Goal: Transaction & Acquisition: Purchase product/service

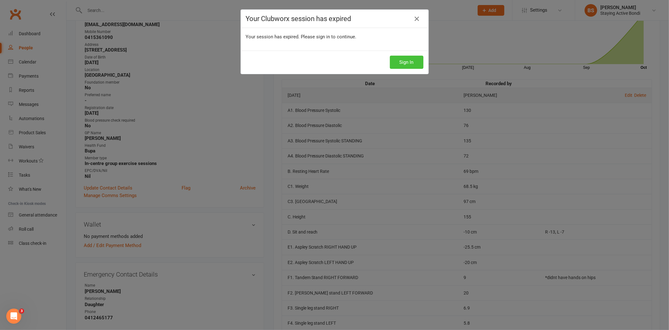
click at [406, 65] on button "Sign In" at bounding box center [407, 62] width 34 height 13
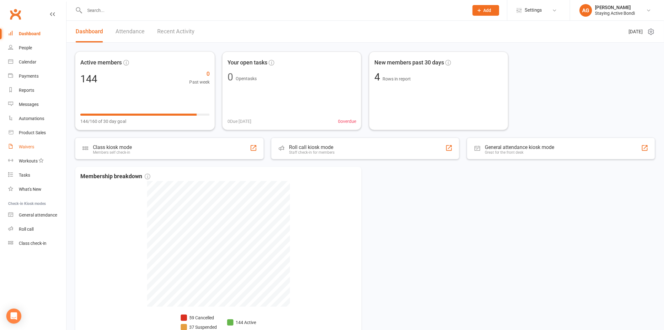
click at [38, 140] on link "Waivers" at bounding box center [37, 147] width 58 height 14
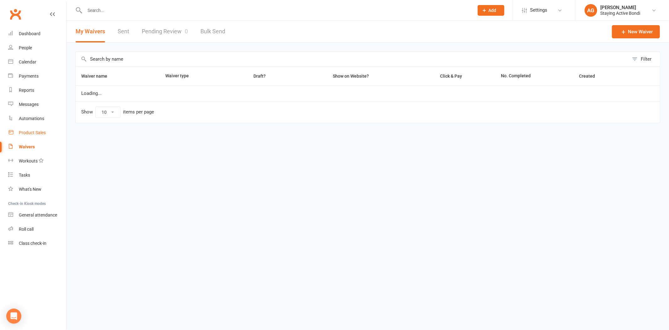
click at [38, 131] on div "Product Sales" at bounding box center [32, 132] width 27 height 5
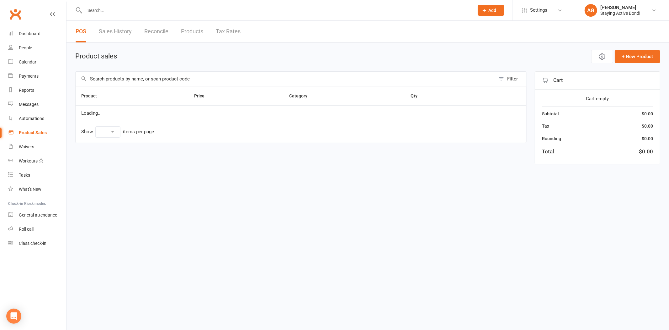
select select "100"
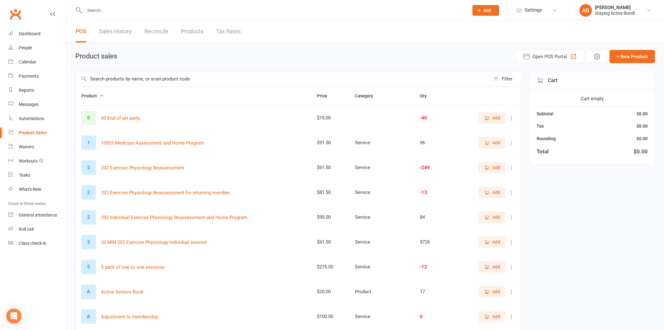
click at [127, 83] on input "text" at bounding box center [283, 79] width 415 height 14
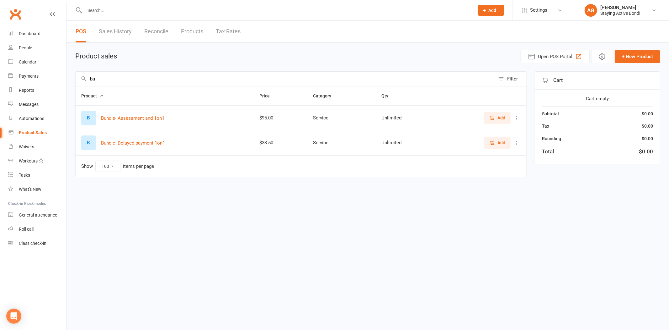
type input "bu"
drag, startPoint x: 484, startPoint y: 119, endPoint x: 487, endPoint y: 118, distance: 3.2
click at [484, 118] on div "Add" at bounding box center [480, 117] width 81 height 11
click at [491, 118] on icon "button" at bounding box center [493, 118] width 6 height 6
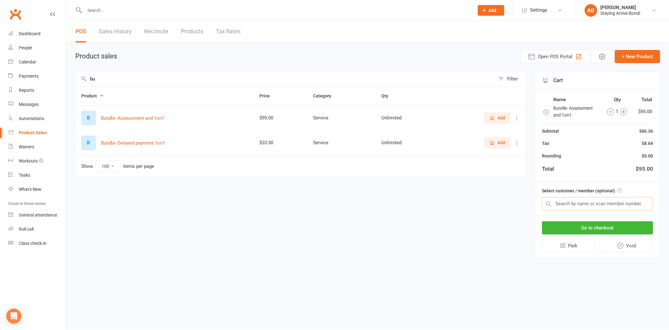
click at [556, 201] on input "text" at bounding box center [597, 203] width 111 height 13
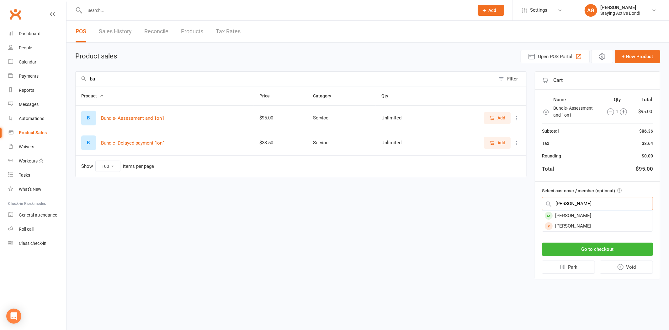
type input "holm"
click at [557, 211] on div "Lyndall Holman" at bounding box center [598, 215] width 110 height 10
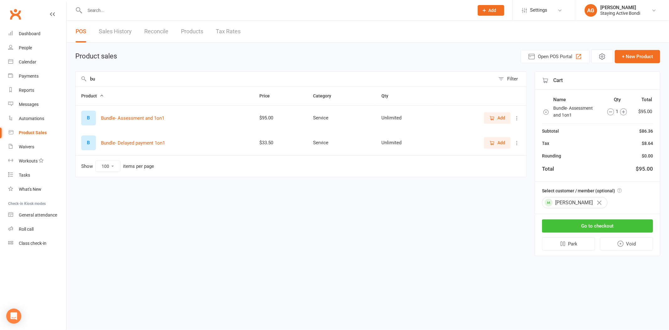
click at [562, 220] on button "Go to checkout" at bounding box center [597, 225] width 111 height 13
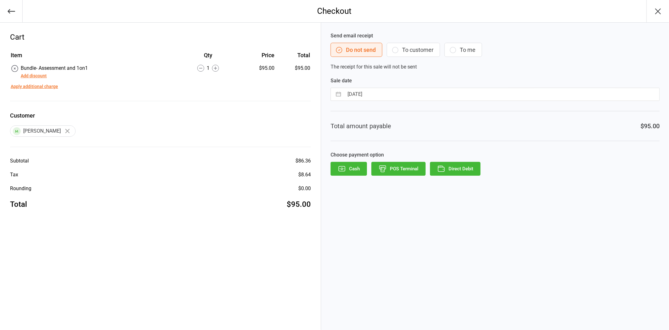
click at [452, 170] on button "Direct Debit" at bounding box center [455, 169] width 51 height 14
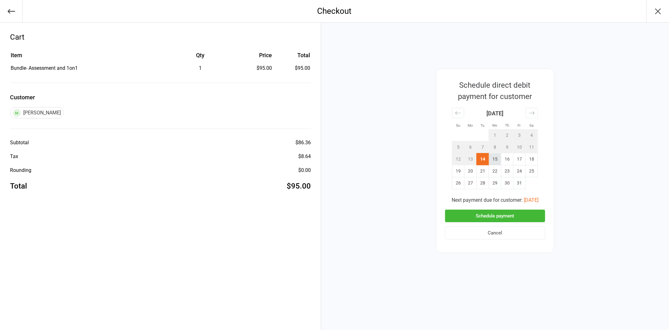
click at [496, 159] on td "15" at bounding box center [495, 159] width 12 height 12
click at [510, 214] on button "Schedule payment" at bounding box center [495, 215] width 100 height 13
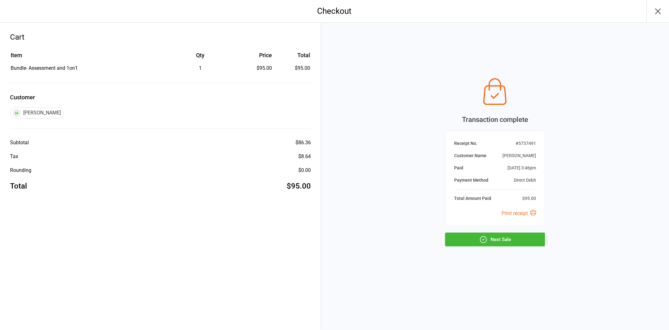
click at [503, 239] on button "Next Sale" at bounding box center [495, 239] width 100 height 14
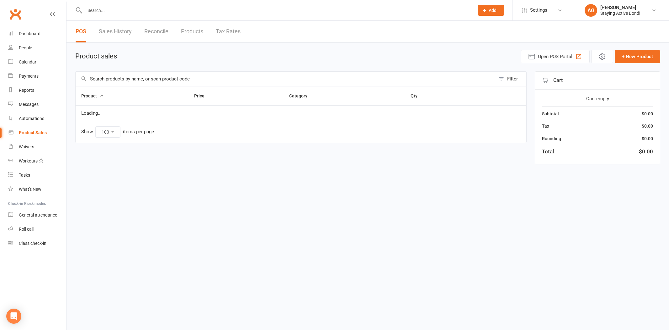
select select "100"
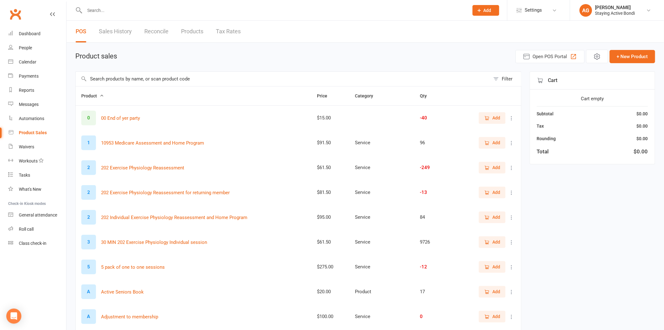
click at [117, 76] on input "text" at bounding box center [283, 79] width 415 height 14
click at [494, 240] on span "Add" at bounding box center [496, 241] width 8 height 7
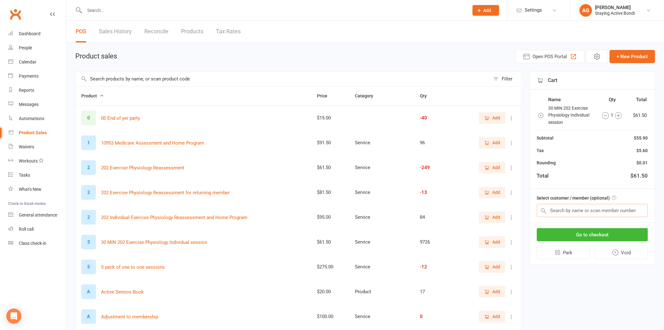
click at [554, 206] on input "text" at bounding box center [592, 210] width 111 height 13
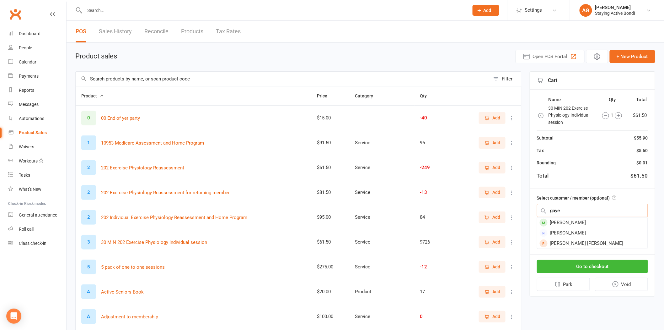
type input "gaye"
click at [550, 221] on div "Gaye Durante" at bounding box center [592, 222] width 110 height 10
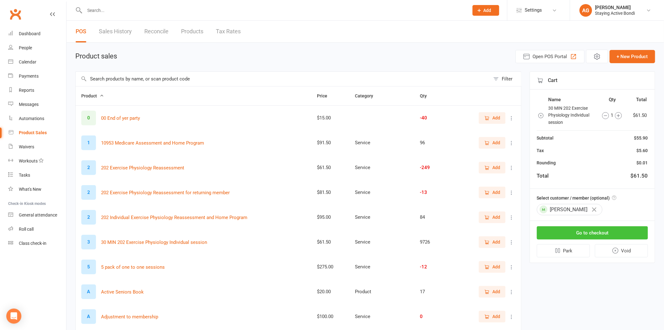
click at [556, 226] on button "Go to checkout" at bounding box center [592, 232] width 111 height 13
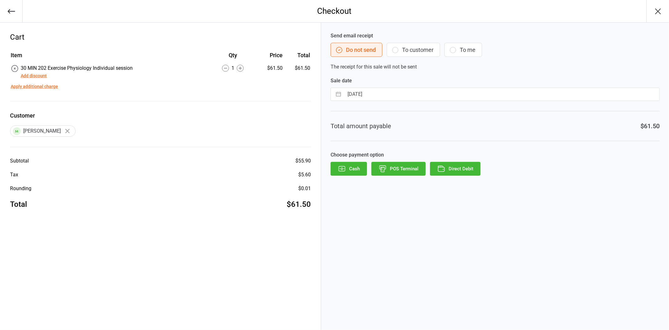
click at [456, 172] on button "Direct Debit" at bounding box center [455, 169] width 51 height 14
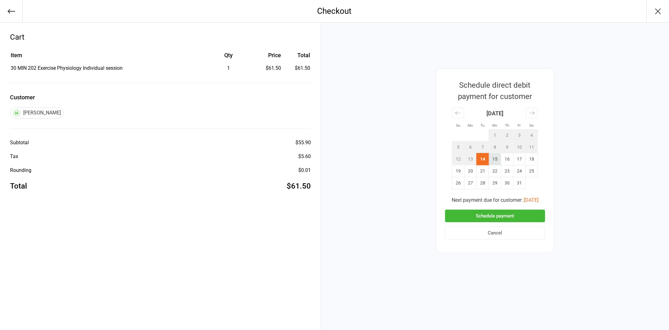
click at [493, 159] on td "15" at bounding box center [495, 159] width 12 height 12
click at [496, 212] on button "Schedule payment" at bounding box center [495, 215] width 100 height 13
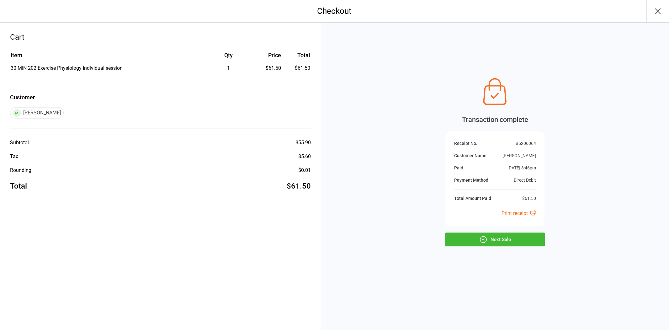
click at [492, 236] on button "Next Sale" at bounding box center [495, 239] width 100 height 14
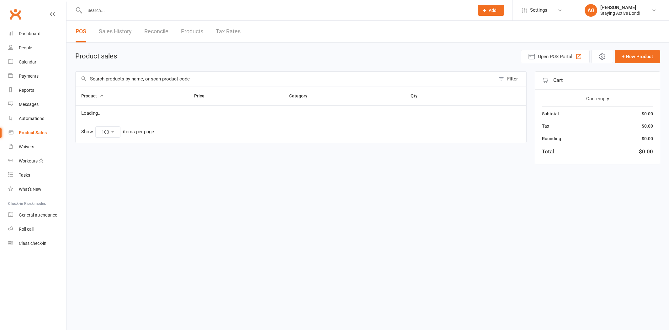
select select "100"
